Goal: Task Accomplishment & Management: Manage account settings

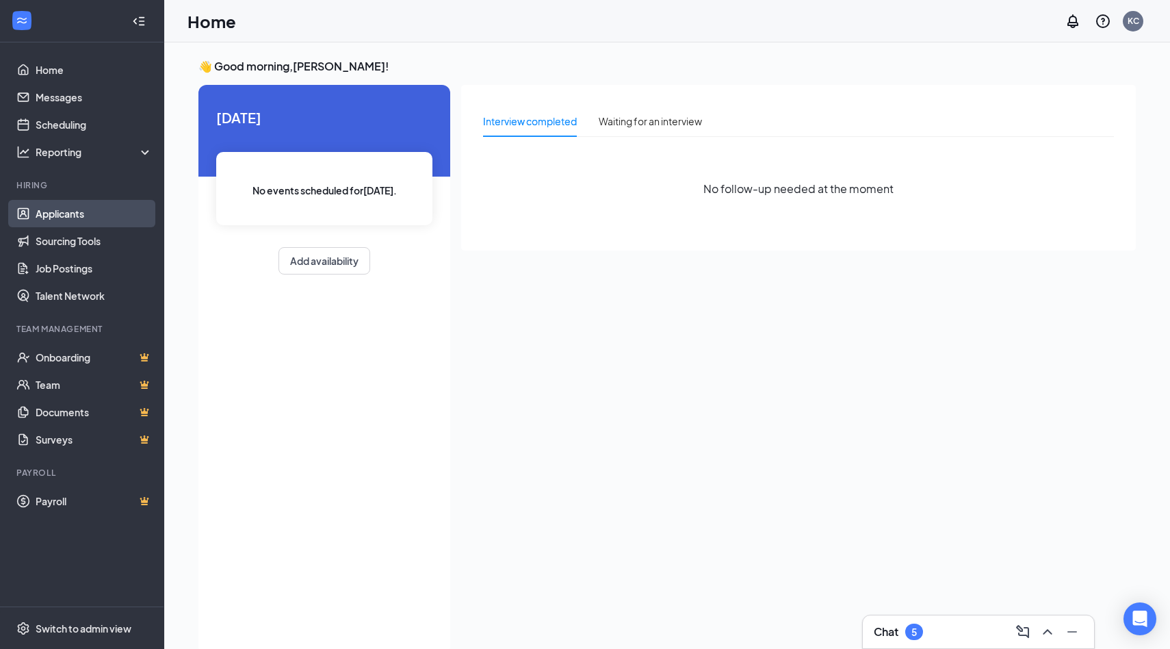
click at [66, 207] on link "Applicants" at bounding box center [94, 213] width 117 height 27
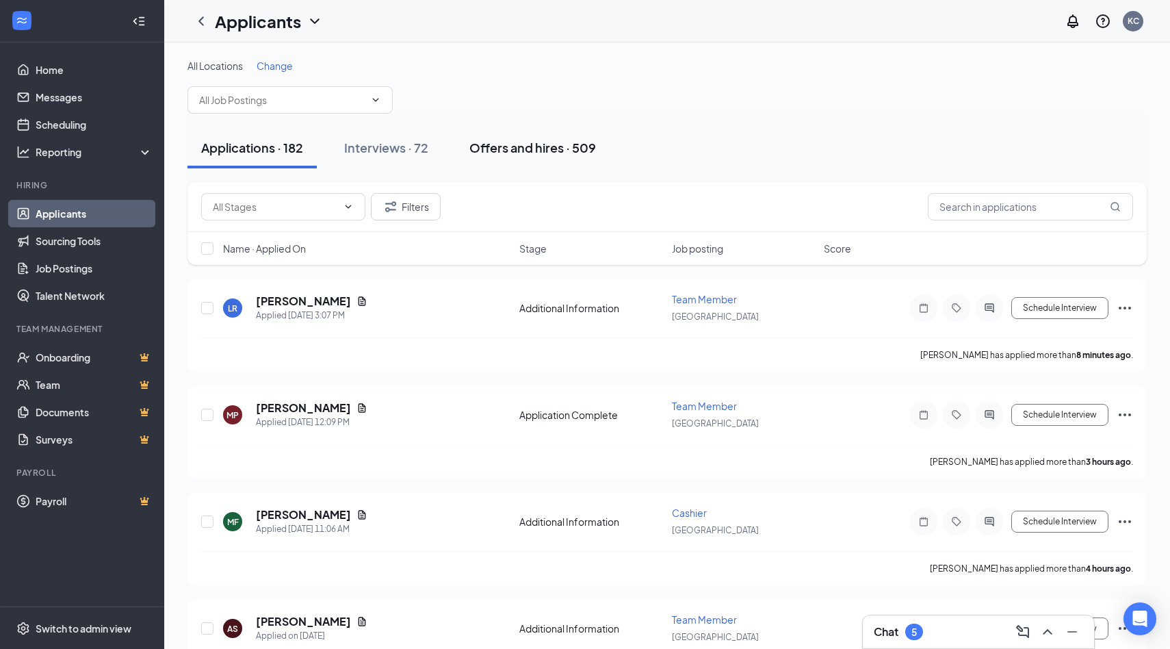
click at [563, 146] on div "Offers and hires · 509" at bounding box center [532, 147] width 127 height 17
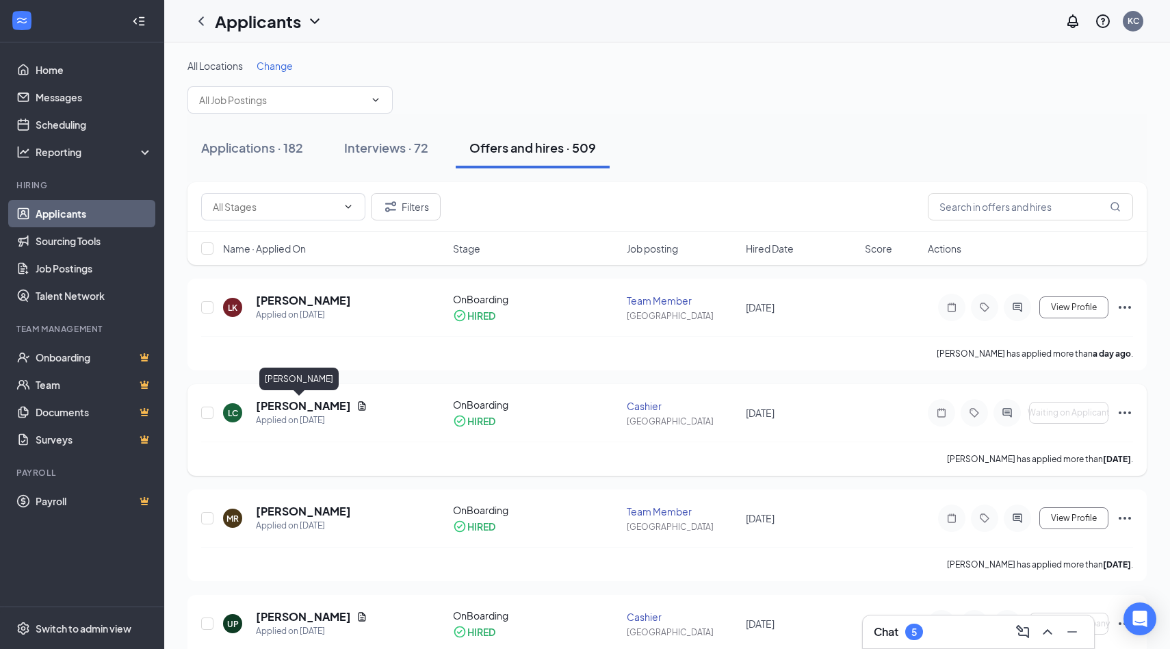
click at [278, 406] on h5 "[PERSON_NAME]" at bounding box center [303, 405] width 95 height 15
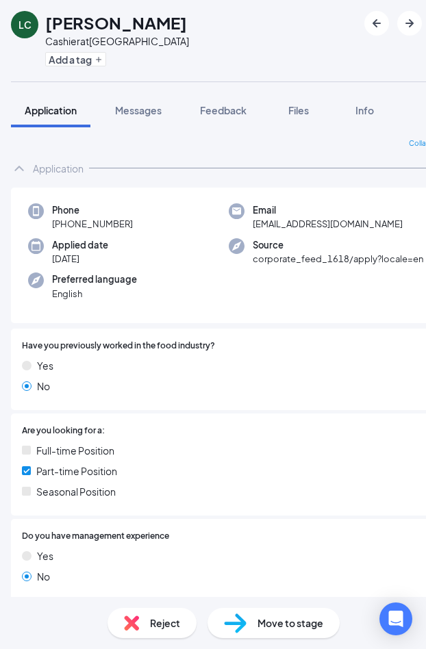
click at [278, 223] on span "[EMAIL_ADDRESS][DOMAIN_NAME]" at bounding box center [327, 224] width 150 height 14
type textarea "lilahcatrone"
click at [278, 223] on span "[EMAIL_ADDRESS][DOMAIN_NAME]" at bounding box center [327, 224] width 150 height 14
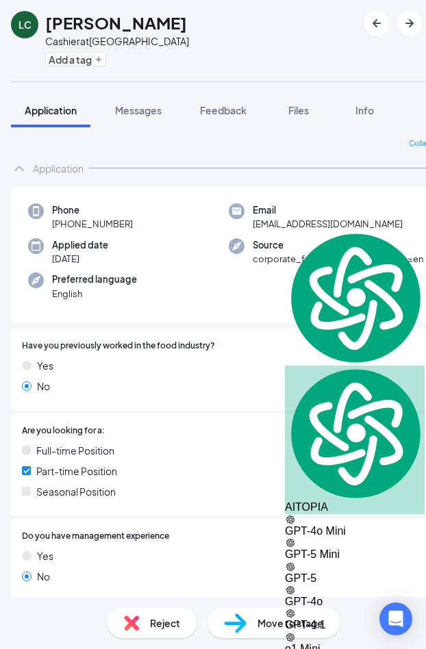
click at [278, 223] on span "[EMAIL_ADDRESS][DOMAIN_NAME]" at bounding box center [327, 224] width 150 height 14
